Goal: Task Accomplishment & Management: Manage account settings

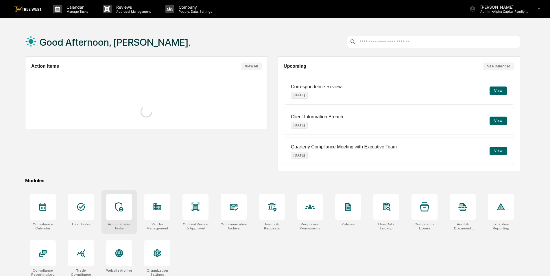
click at [115, 210] on icon at bounding box center [119, 206] width 9 height 9
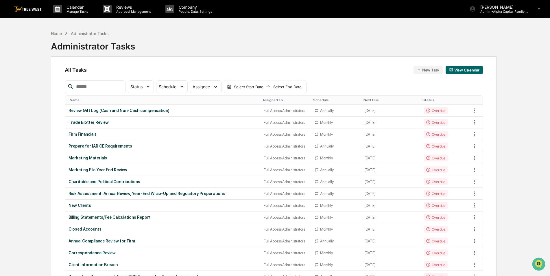
click at [271, 100] on div "Assigned To" at bounding box center [286, 100] width 46 height 4
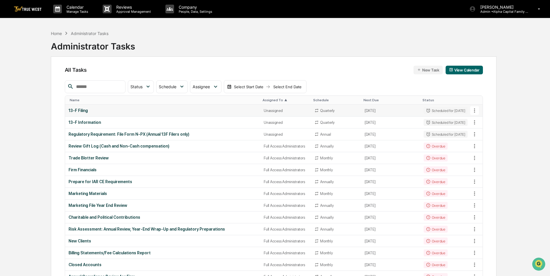
click at [475, 111] on icon at bounding box center [475, 110] width 6 height 6
drag, startPoint x: 108, startPoint y: 111, endPoint x: 104, endPoint y: 110, distance: 4.1
click at [106, 111] on div at bounding box center [276, 138] width 553 height 276
click at [79, 110] on div "13-F Filing" at bounding box center [163, 110] width 189 height 5
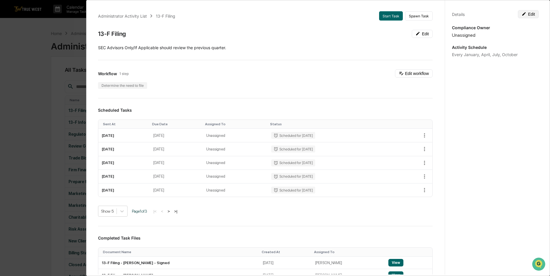
click at [523, 14] on icon at bounding box center [524, 14] width 5 height 5
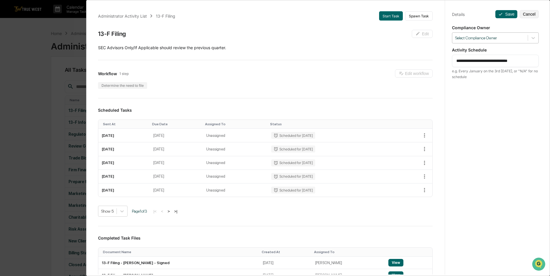
click at [508, 38] on div at bounding box center [490, 37] width 70 height 5
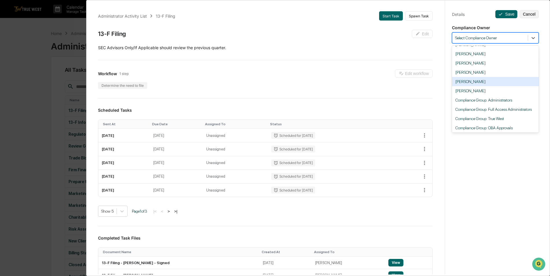
scroll to position [82, 0]
click at [492, 80] on div "Compliance Group: Full Access Administrators" at bounding box center [495, 80] width 87 height 9
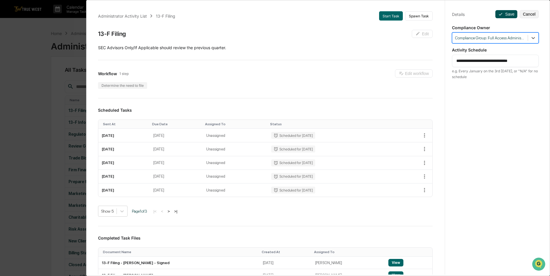
click at [499, 14] on icon at bounding box center [501, 14] width 5 height 5
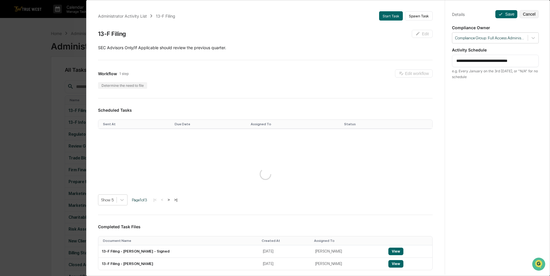
click at [42, 100] on div "**********" at bounding box center [275, 138] width 550 height 276
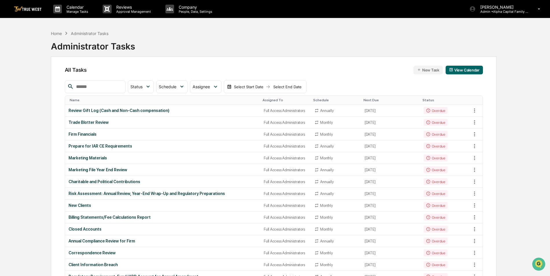
click at [264, 98] on th "Assigned To" at bounding box center [285, 100] width 51 height 9
click at [264, 98] on div "Assigned To" at bounding box center [286, 100] width 46 height 4
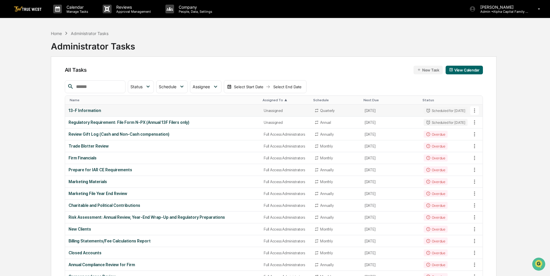
click at [115, 110] on div "13-F Information" at bounding box center [163, 110] width 189 height 5
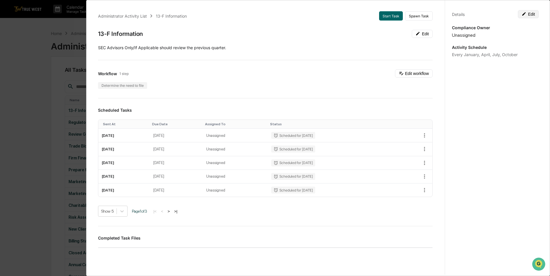
click at [532, 13] on button "Edit" at bounding box center [528, 14] width 21 height 8
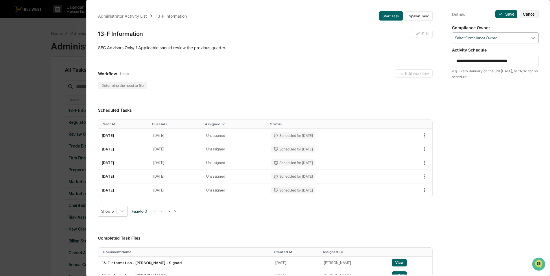
click at [531, 40] on icon at bounding box center [534, 38] width 6 height 6
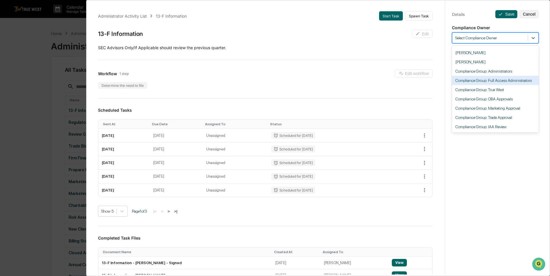
click at [485, 81] on div "Compliance Group: Full Access Administrators" at bounding box center [495, 80] width 87 height 9
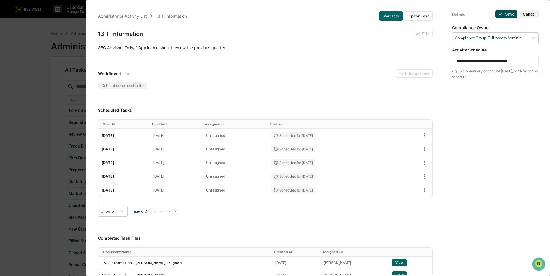
click at [499, 16] on icon at bounding box center [501, 14] width 5 height 5
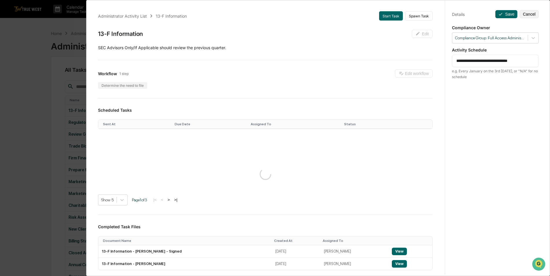
click at [35, 77] on div "**********" at bounding box center [275, 138] width 550 height 276
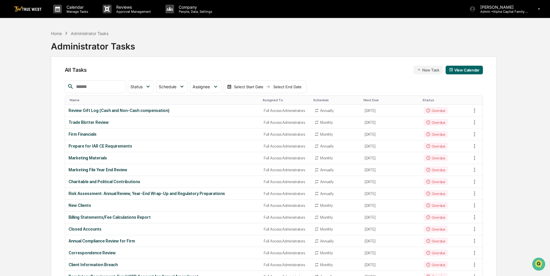
click at [272, 99] on div "Assigned To" at bounding box center [286, 100] width 46 height 4
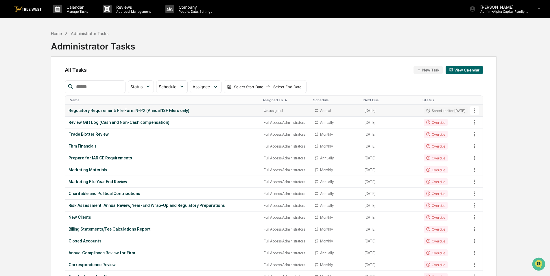
click at [101, 110] on div "Regulatory Requirement: File Form N-PX (Annual 13F Filers only)" at bounding box center [163, 110] width 189 height 5
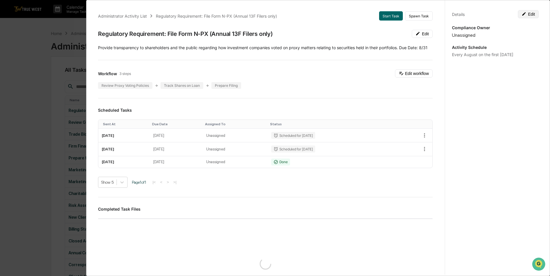
click at [530, 14] on button "Edit" at bounding box center [528, 14] width 21 height 8
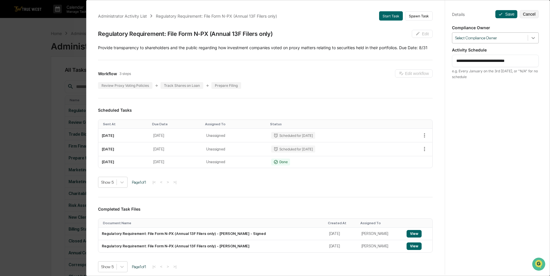
click at [535, 40] on div at bounding box center [533, 38] width 10 height 10
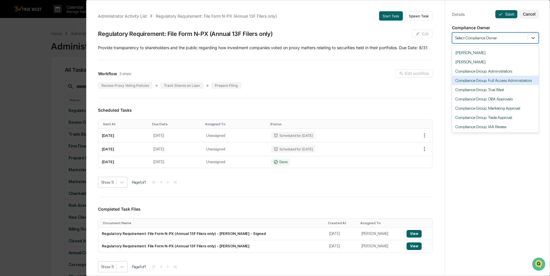
click at [481, 81] on div "Compliance Group: Full Access Administrators" at bounding box center [495, 80] width 87 height 9
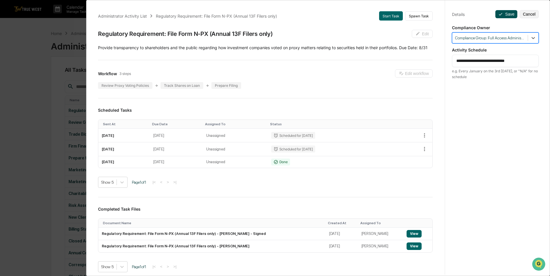
click at [501, 13] on button "Save" at bounding box center [507, 14] width 22 height 8
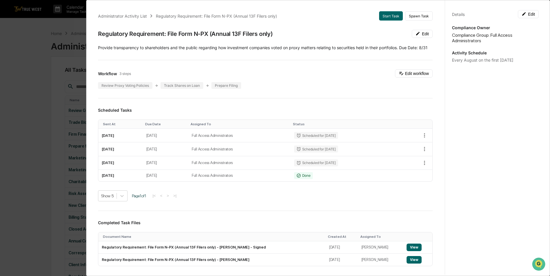
click at [38, 98] on div "Administrator Activity List Regulatory Requirement: File Form N-PX (Annual 13F …" at bounding box center [275, 138] width 550 height 276
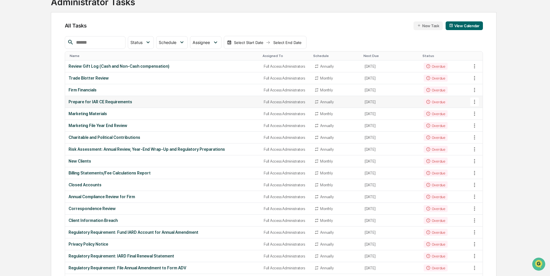
scroll to position [0, 0]
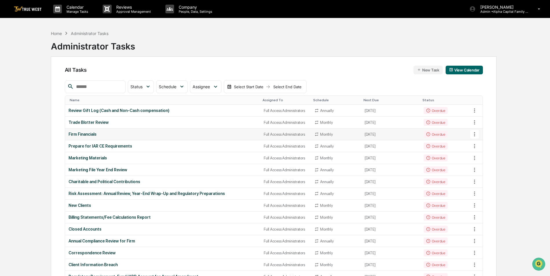
click at [113, 137] on td "Firm Financials" at bounding box center [163, 134] width 196 height 12
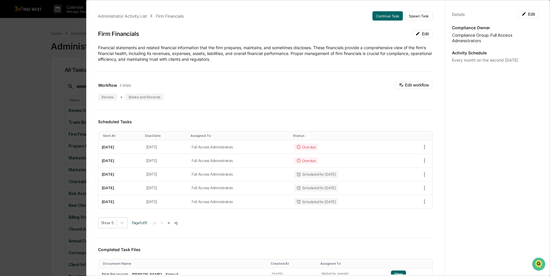
click at [22, 104] on div "Administrator Activity List Firm Financials Continue Task Spawn Task Firm Finan…" at bounding box center [275, 138] width 550 height 276
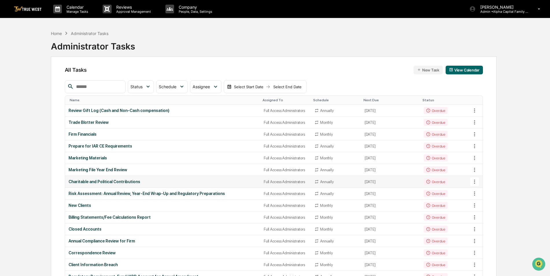
click at [128, 183] on div "Charitable and Political Contributions" at bounding box center [163, 181] width 189 height 5
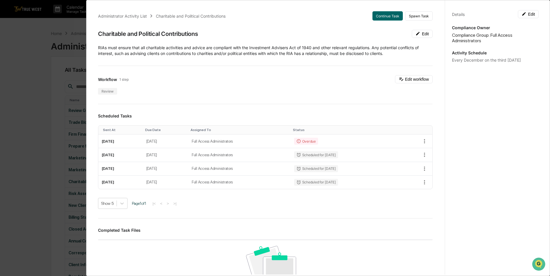
click at [30, 51] on div "Administrator Activity List Charitable and Political Contributions Continue Tas…" at bounding box center [275, 138] width 550 height 276
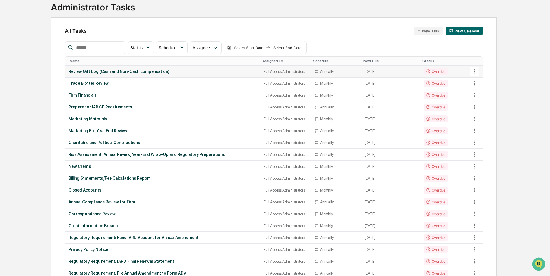
scroll to position [29, 0]
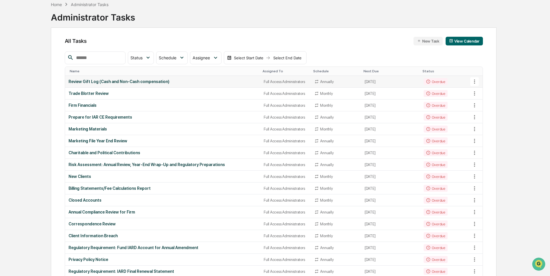
click at [95, 81] on div "Review Gift Log (Cash and Non-Cash compensation)" at bounding box center [163, 81] width 189 height 5
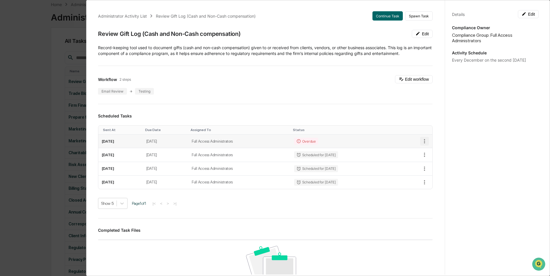
click at [422, 141] on icon "button" at bounding box center [425, 141] width 6 height 6
click at [387, 99] on div at bounding box center [276, 138] width 553 height 276
click at [37, 86] on div "Administrator Activity List Review Gift Log (Cash and Non-Cash compensation) Co…" at bounding box center [275, 138] width 550 height 276
